Goal: Information Seeking & Learning: Learn about a topic

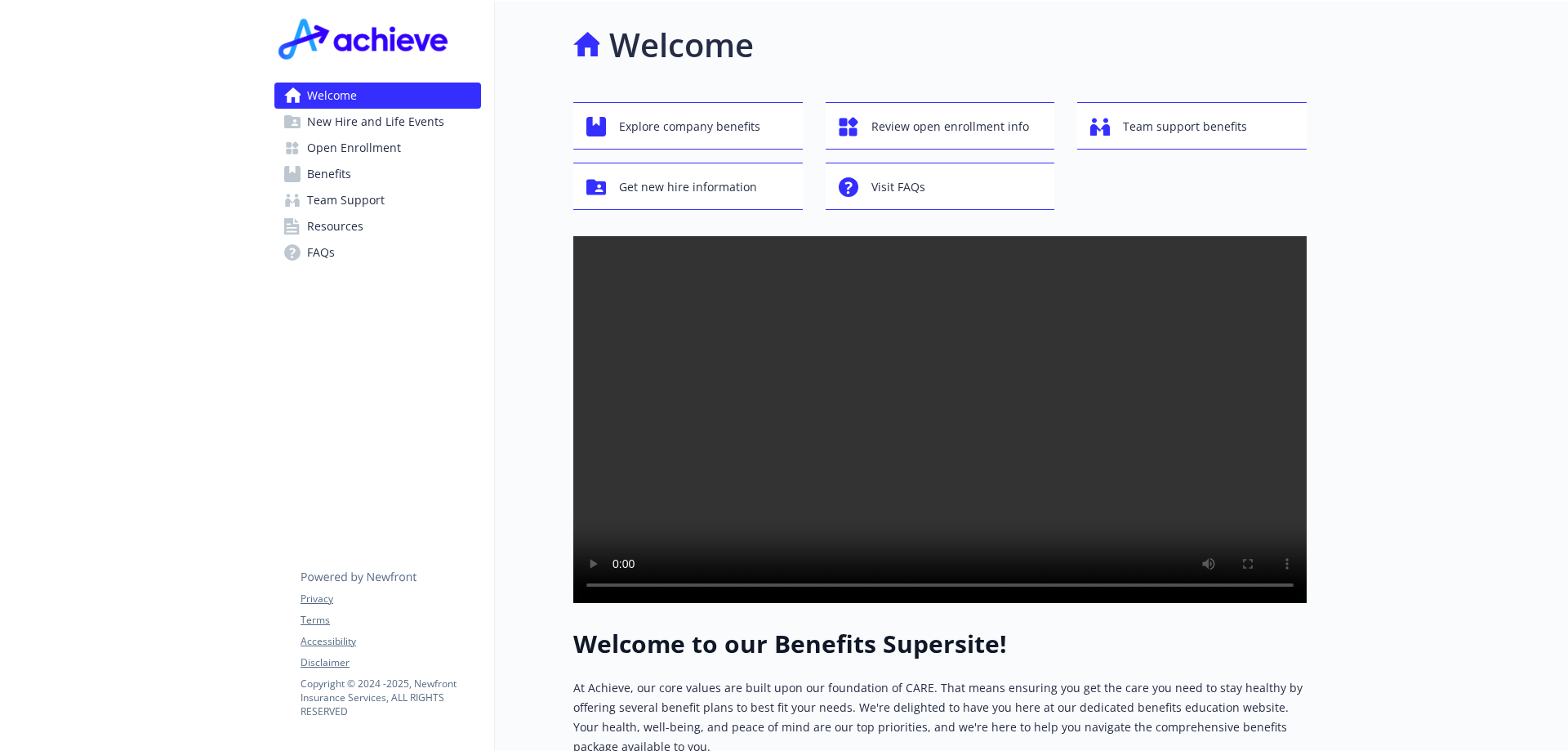
click at [373, 153] on span "Open Enrollment" at bounding box center [354, 148] width 94 height 26
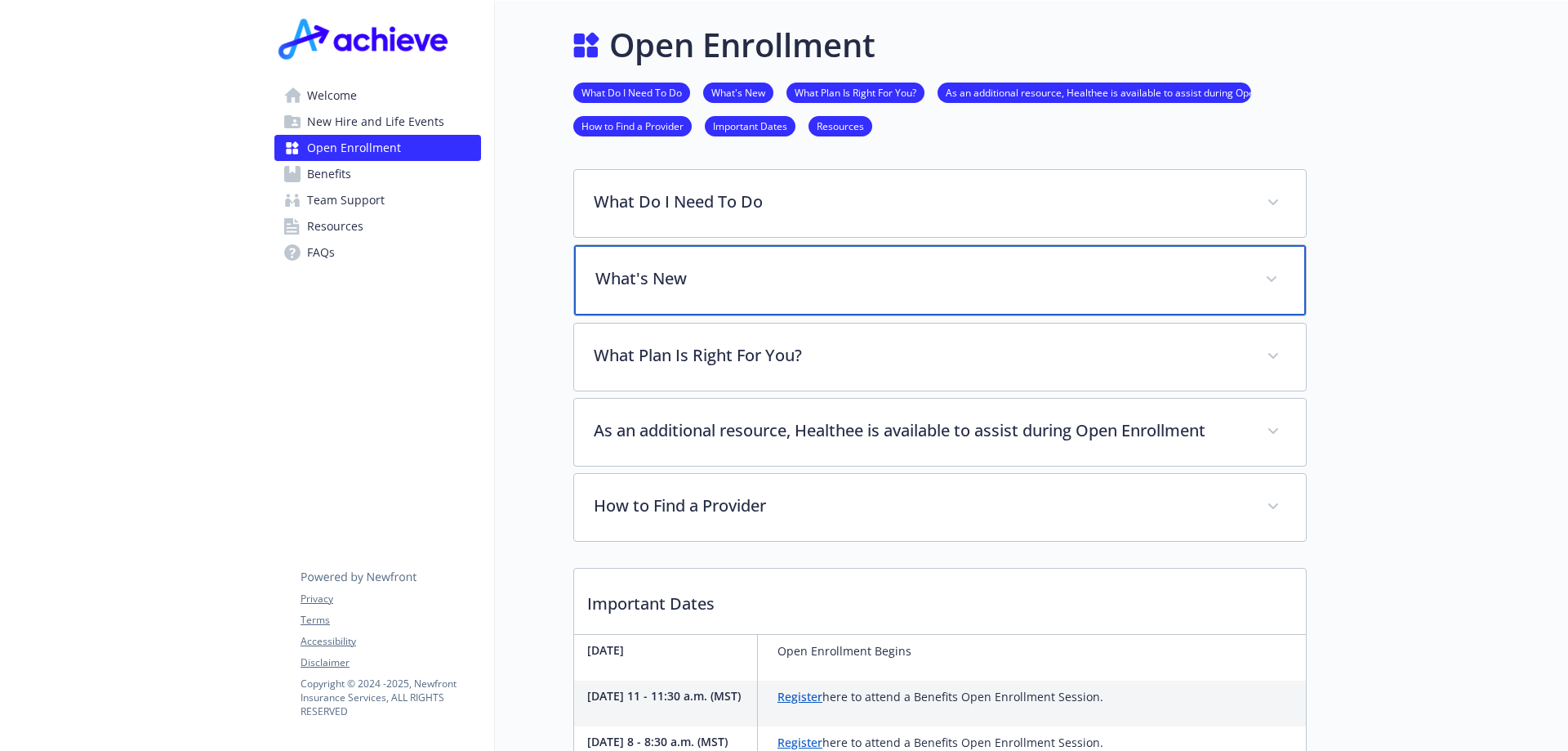
click at [767, 297] on div "What's New" at bounding box center [940, 280] width 732 height 70
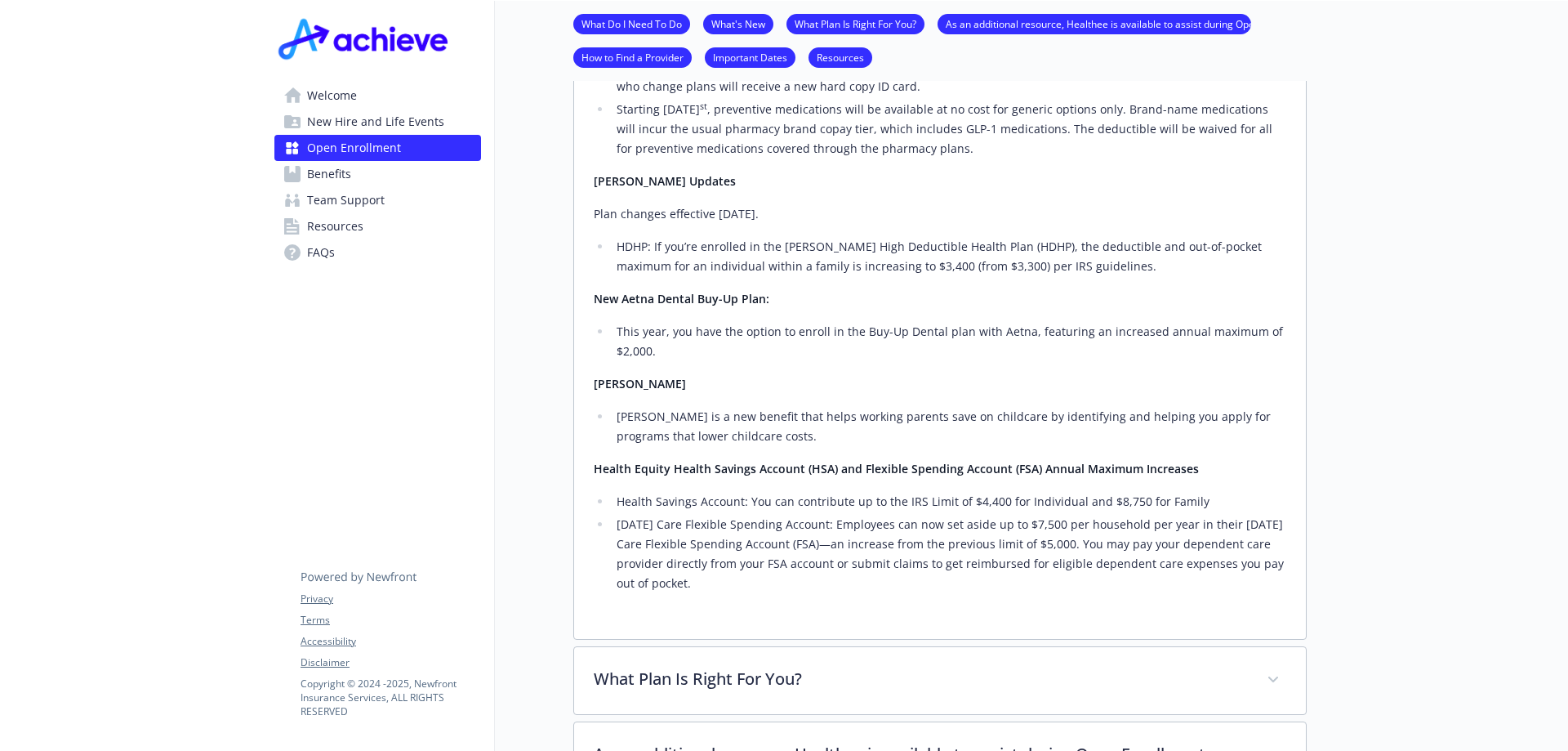
scroll to position [735, 0]
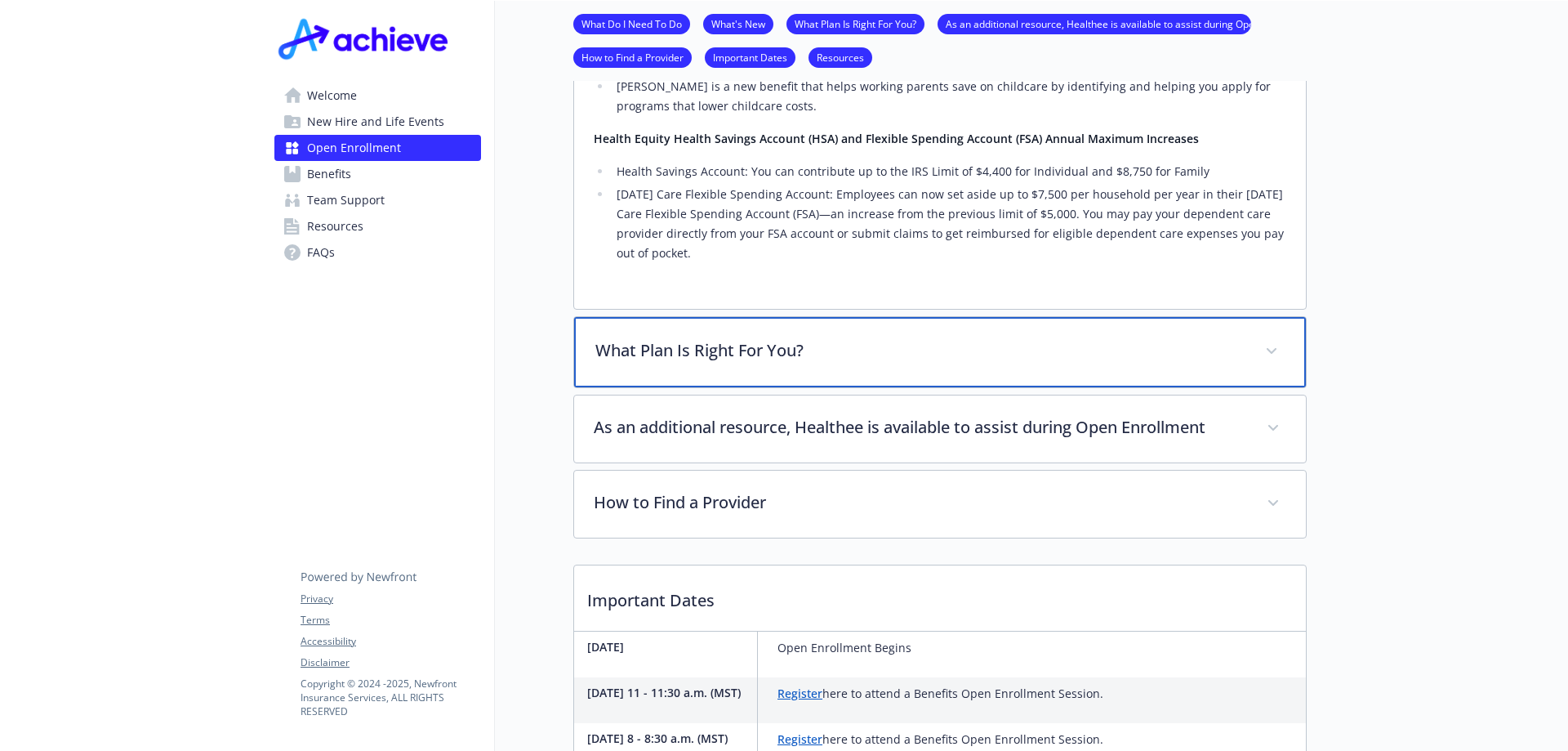
click at [754, 358] on p "What Plan Is Right For You?" at bounding box center [920, 350] width 650 height 24
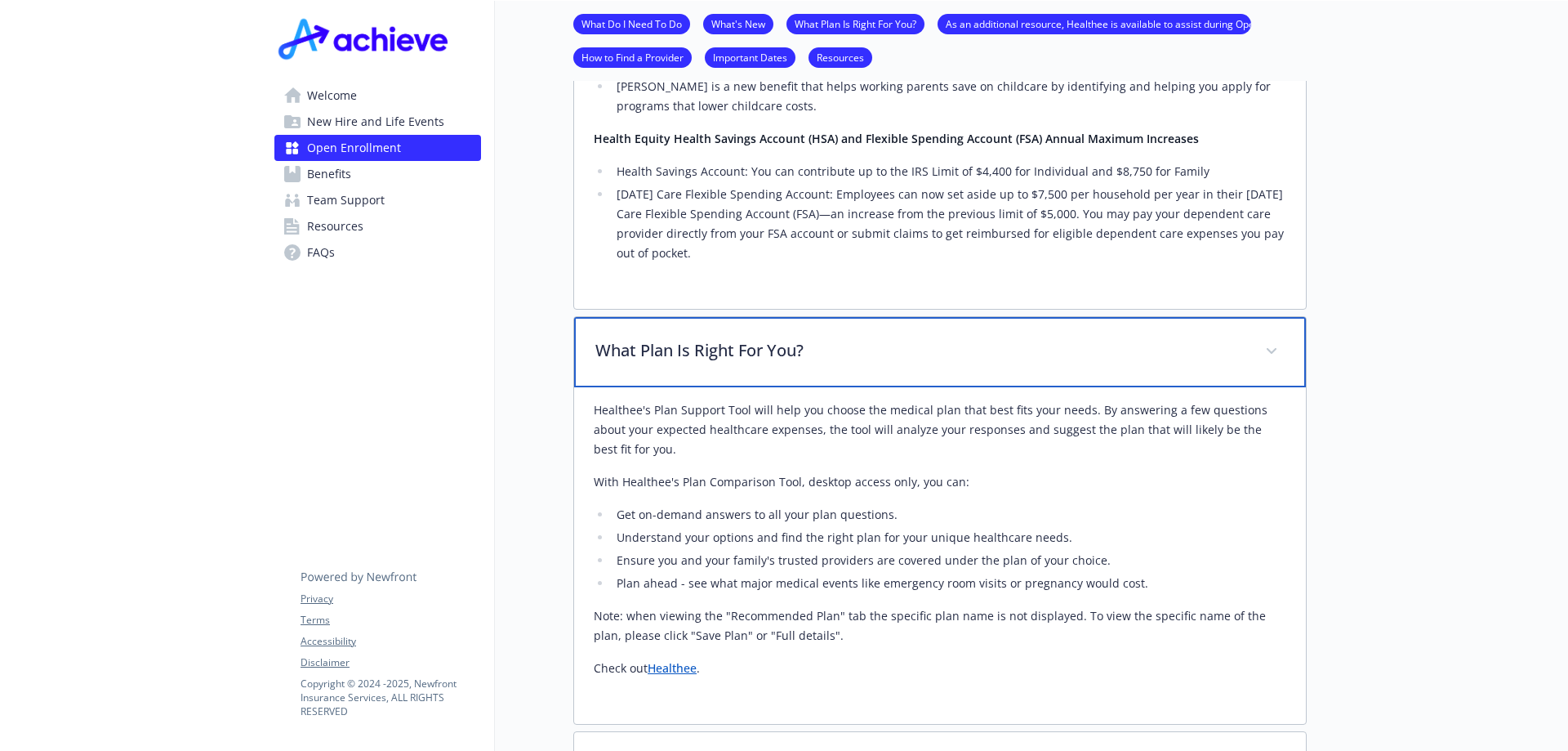
scroll to position [899, 0]
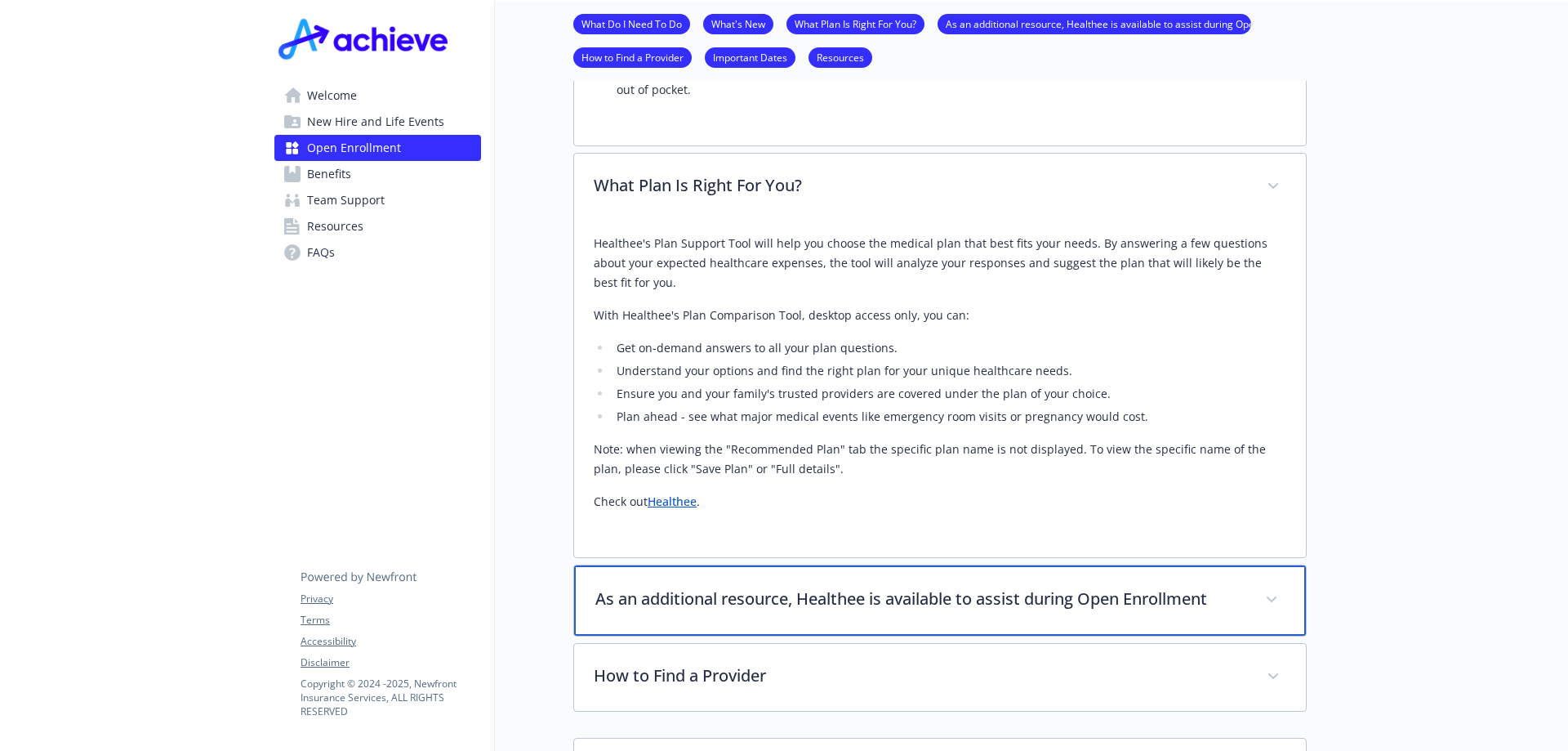
click at [736, 597] on p "As an additional resource, Healthee is available to assist during Open Enrollme…" at bounding box center [920, 598] width 650 height 24
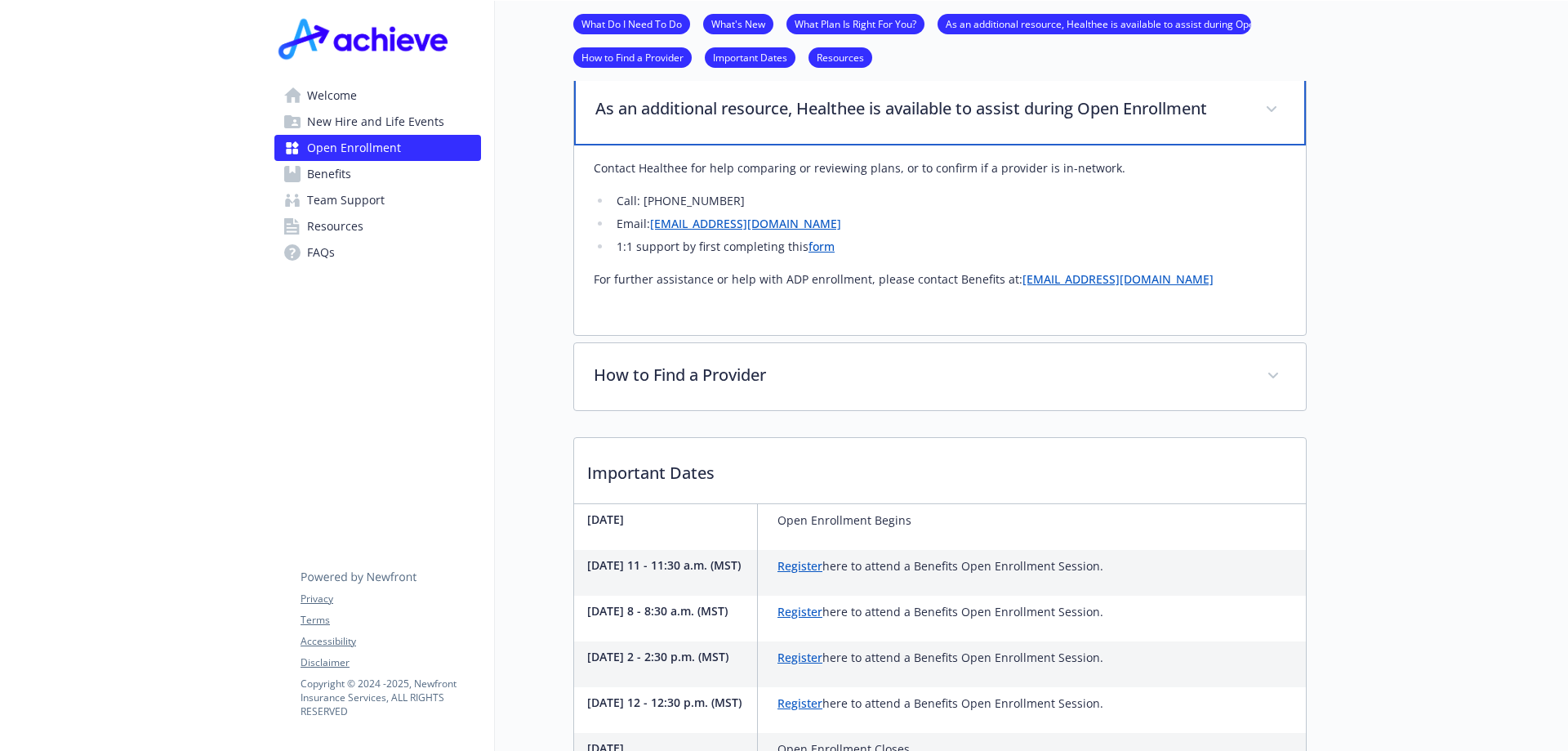
scroll to position [1470, 0]
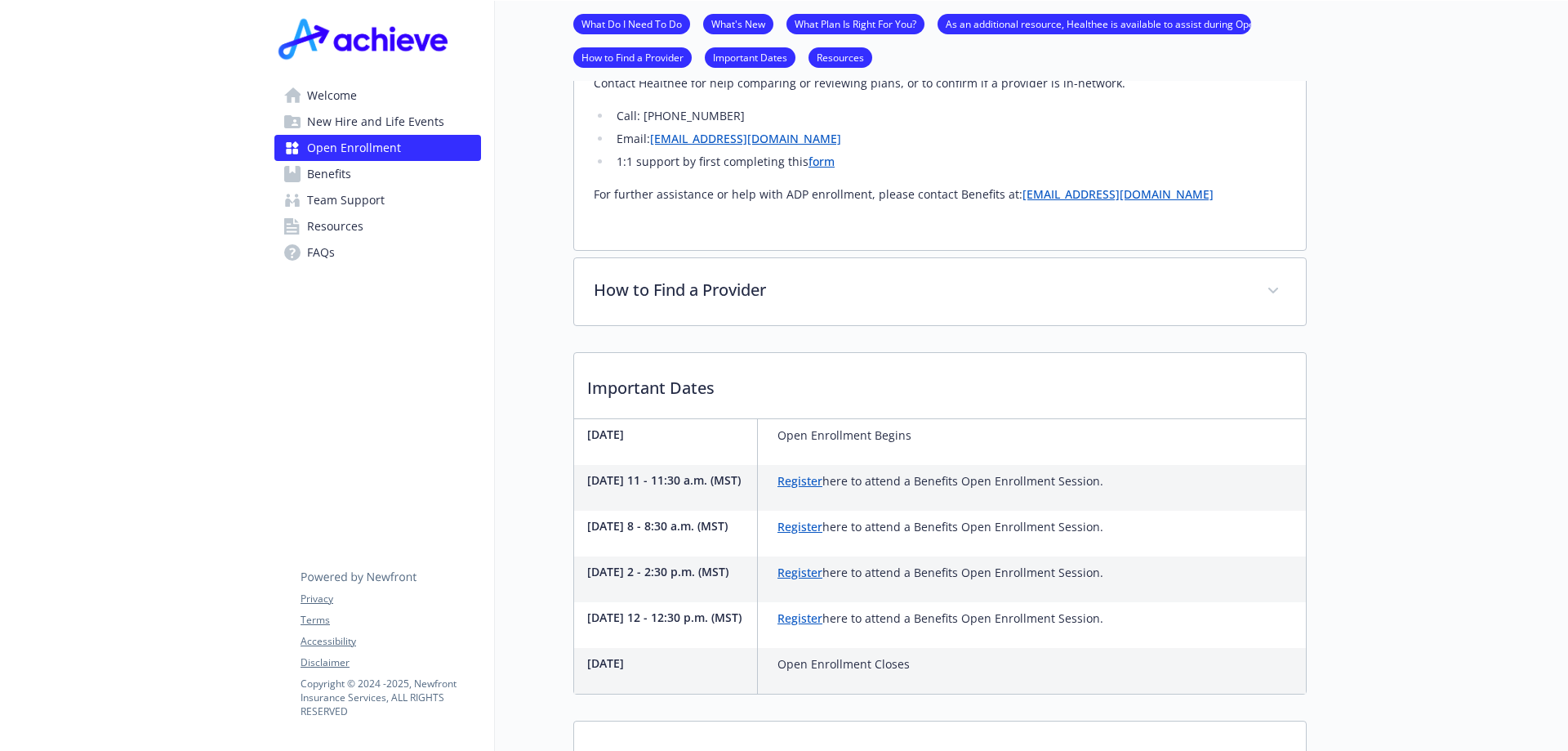
click at [337, 171] on span "Benefits" at bounding box center [329, 174] width 44 height 26
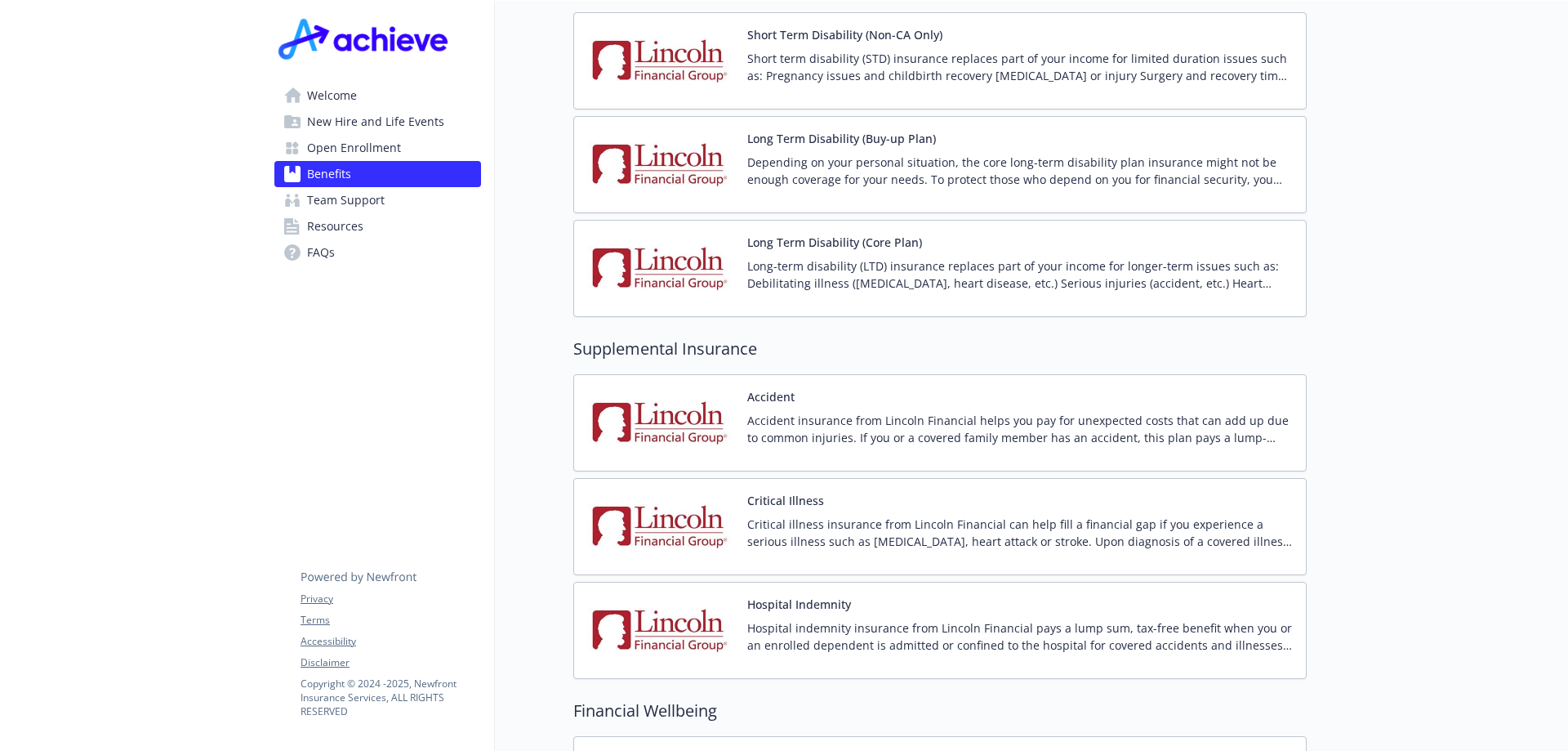
scroll to position [1960, 0]
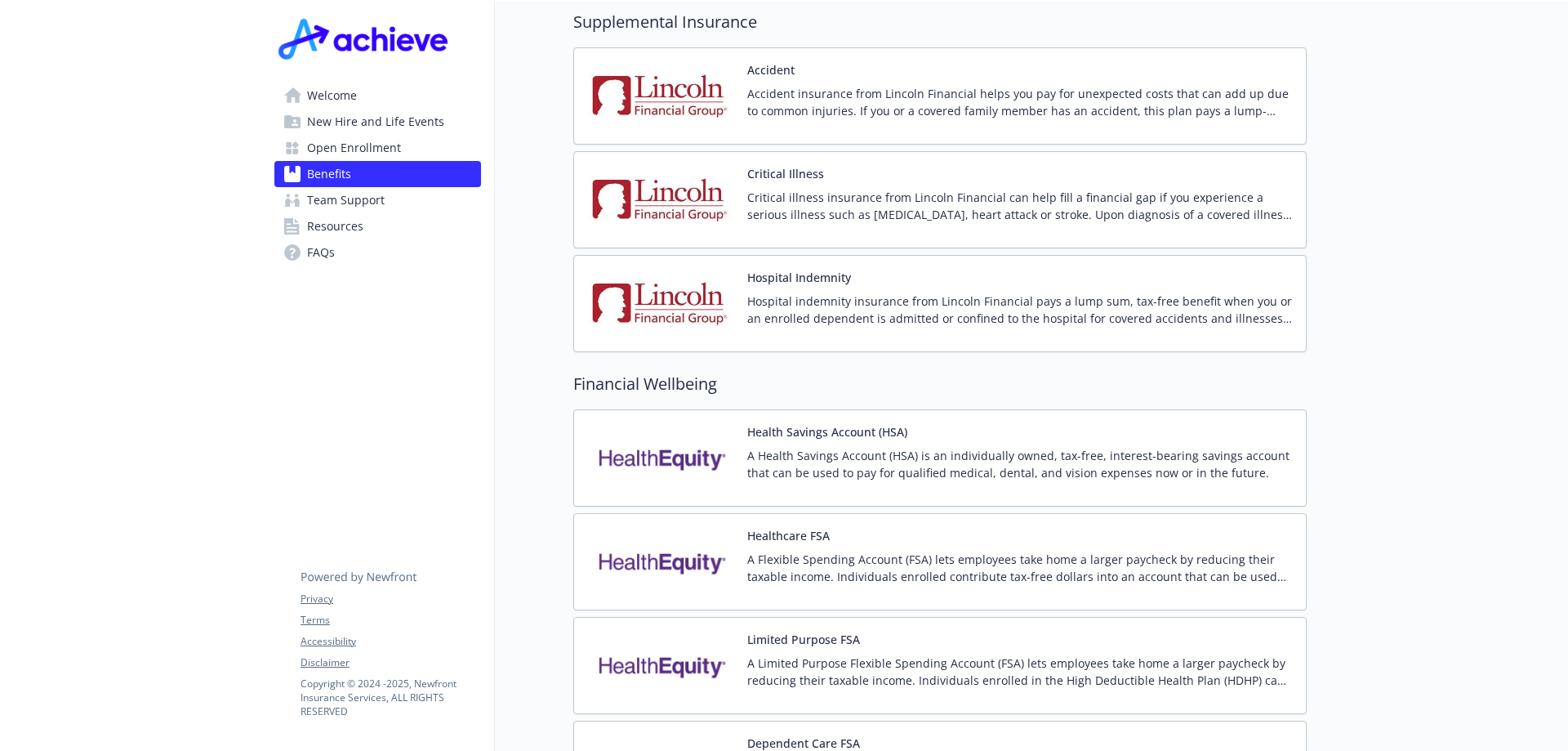
click at [328, 95] on span "Welcome" at bounding box center [332, 95] width 50 height 26
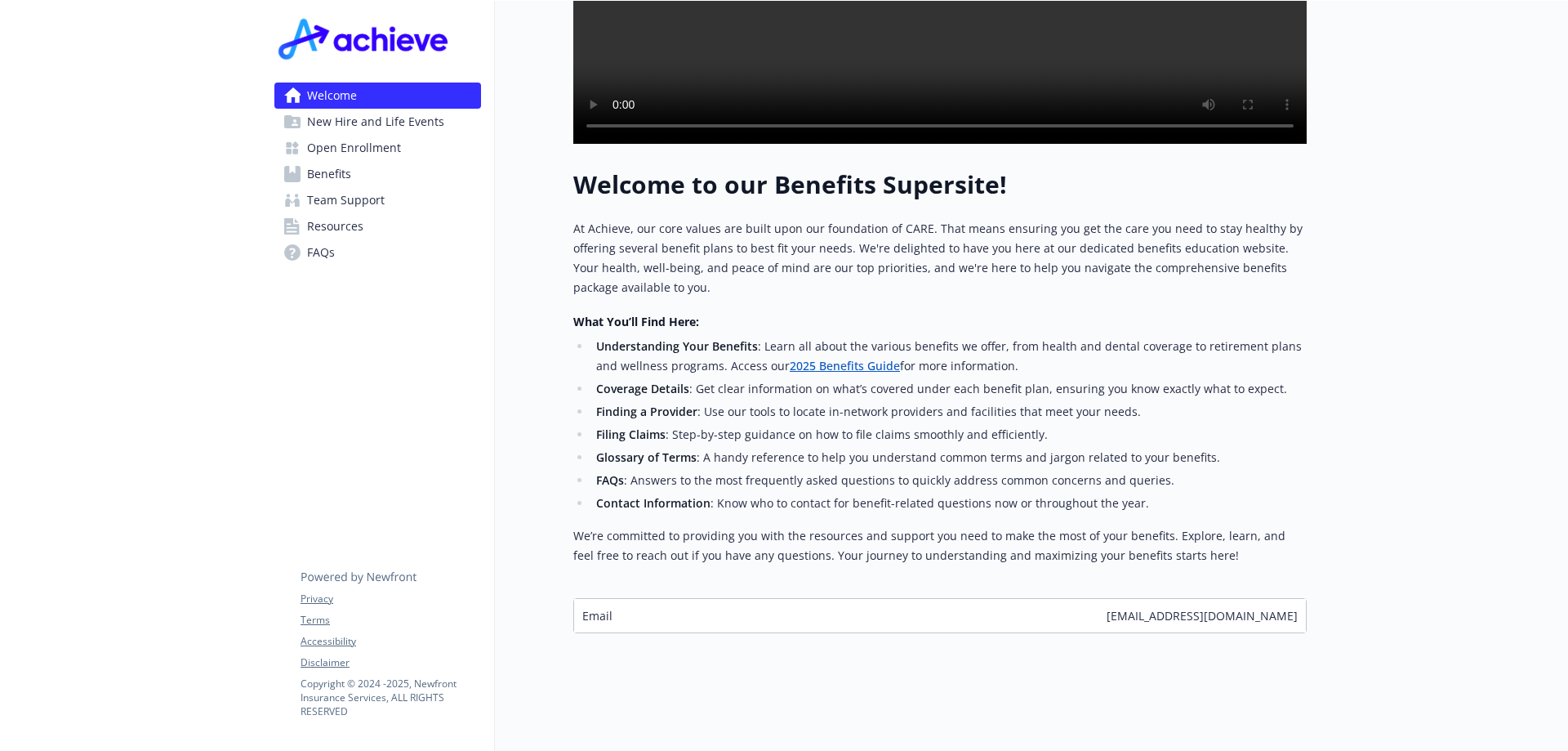
scroll to position [517, 0]
click at [870, 358] on link "2025 Benefits Guide" at bounding box center [845, 365] width 110 height 16
